Goal: Task Accomplishment & Management: Manage account settings

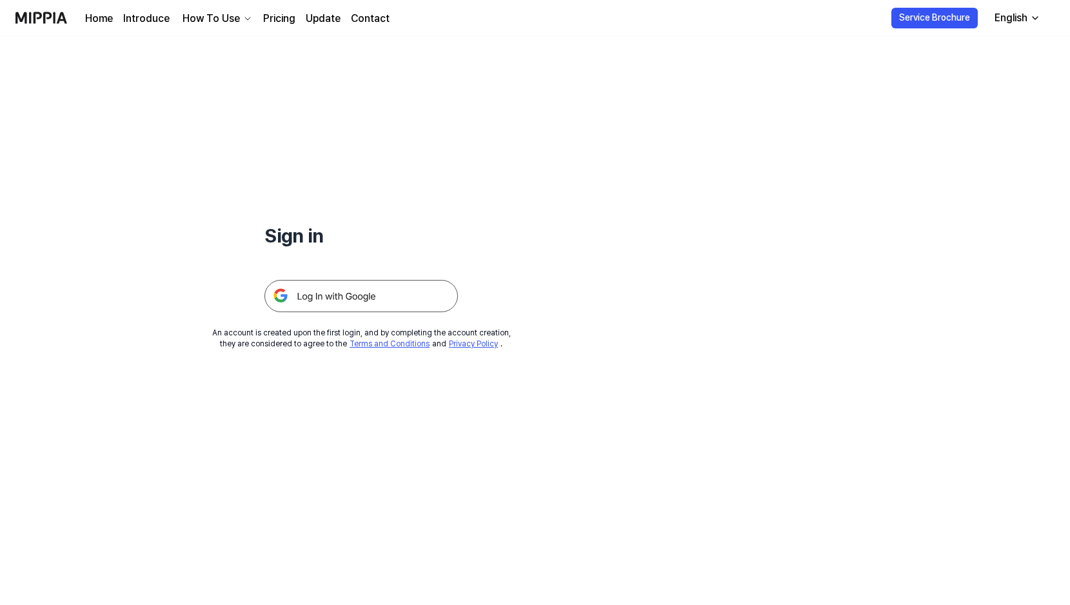
click at [340, 303] on img at bounding box center [361, 296] width 194 height 32
